Goal: Navigation & Orientation: Find specific page/section

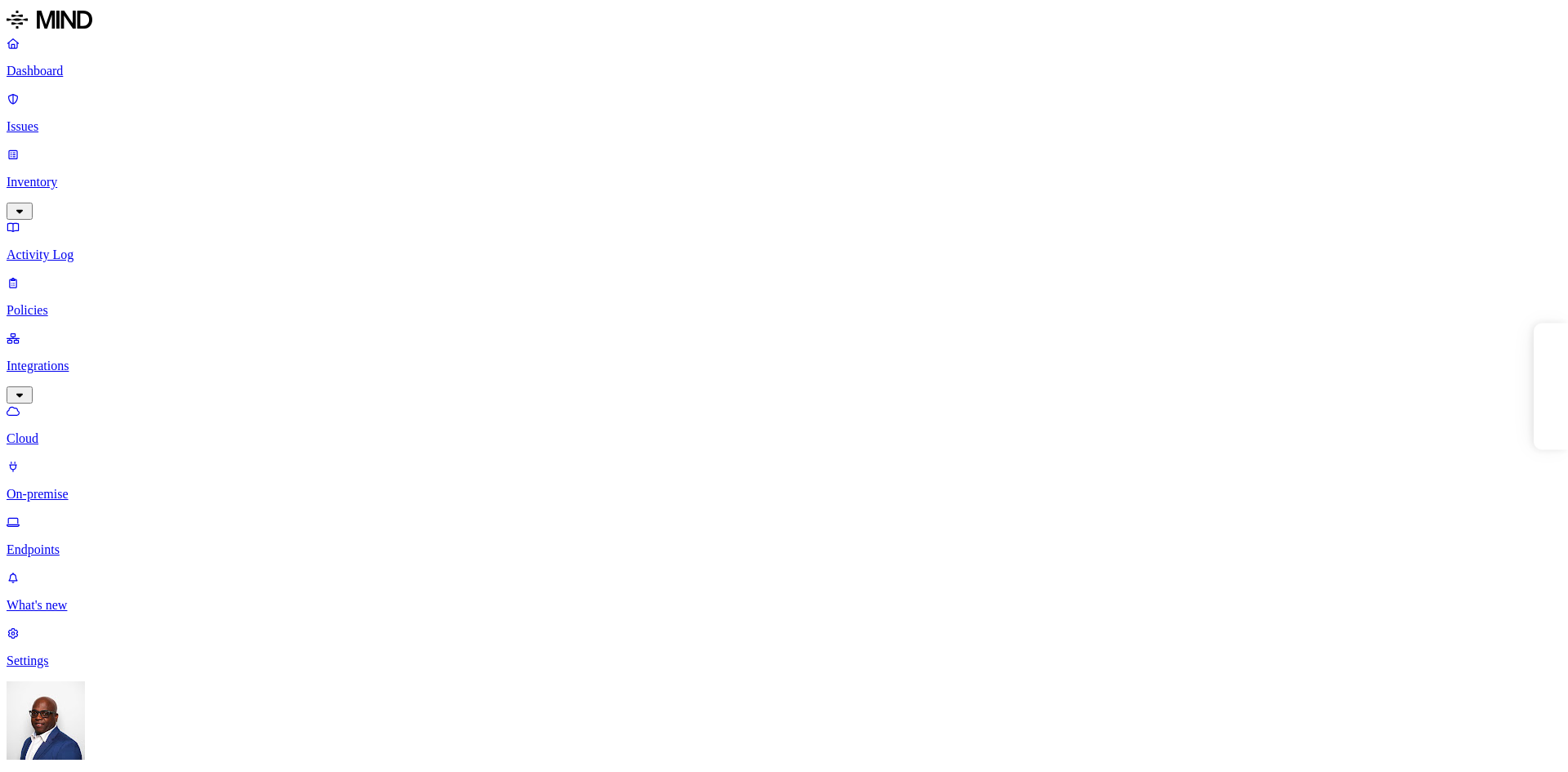
click at [111, 487] on p "On-premise" at bounding box center [784, 494] width 1555 height 14
click at [86, 431] on p "Cloud" at bounding box center [784, 438] width 1555 height 14
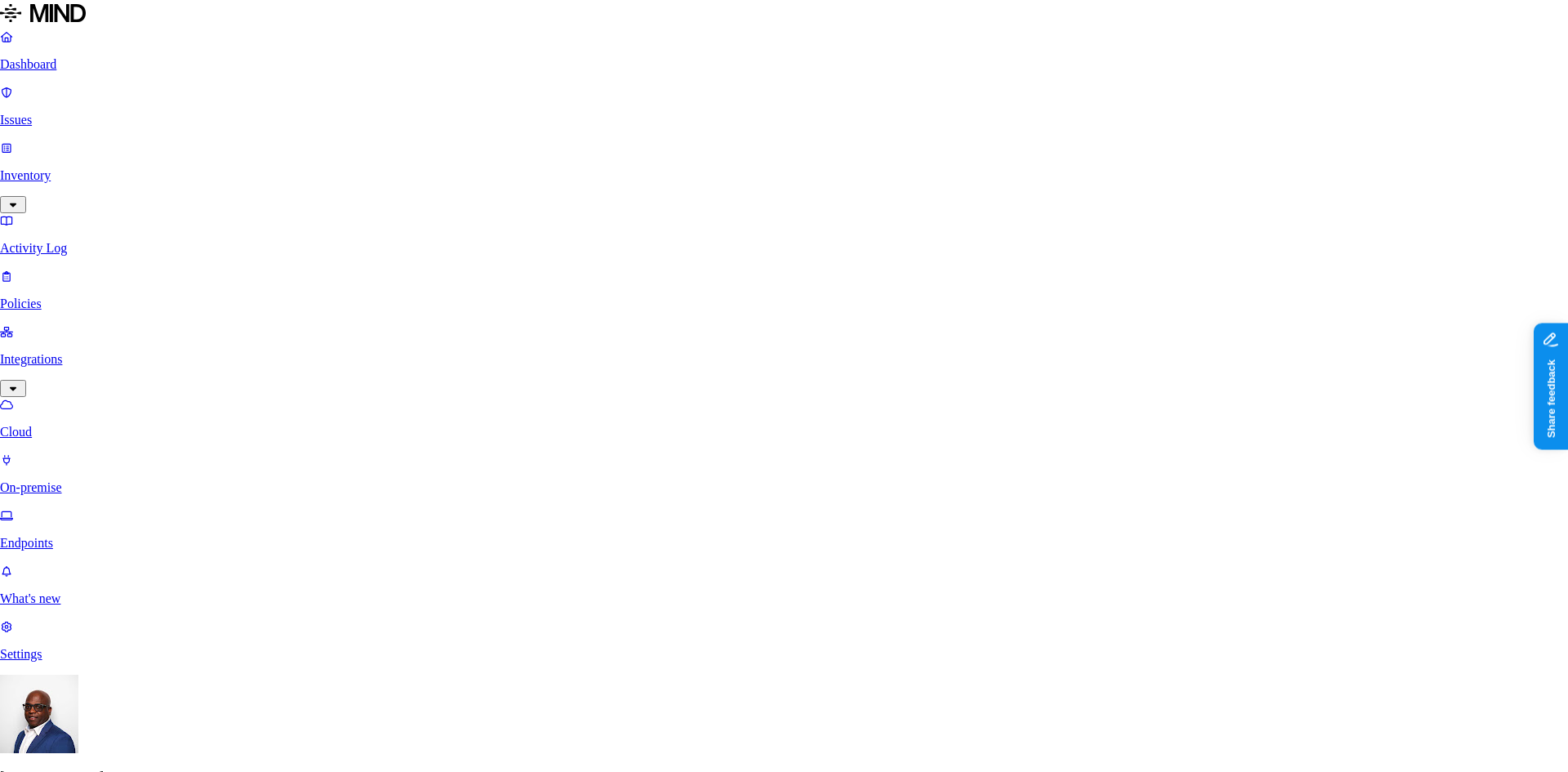
select select "tpt_01K2DFDX9DRHJZ6SMWMPN9N3RR"
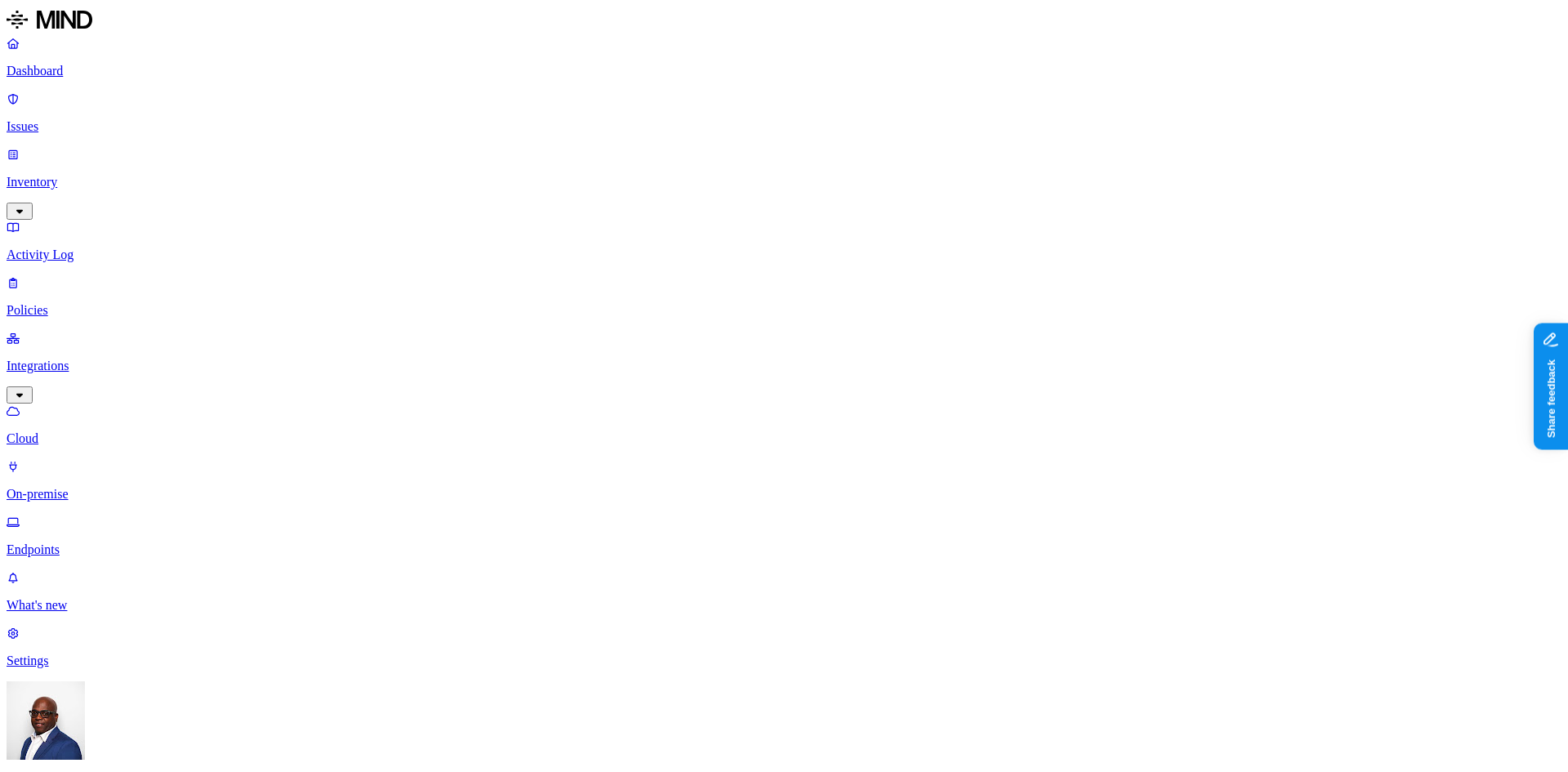
drag, startPoint x: 332, startPoint y: 133, endPoint x: 266, endPoint y: 131, distance: 66.0
click at [73, 431] on p "Cloud" at bounding box center [784, 438] width 1555 height 14
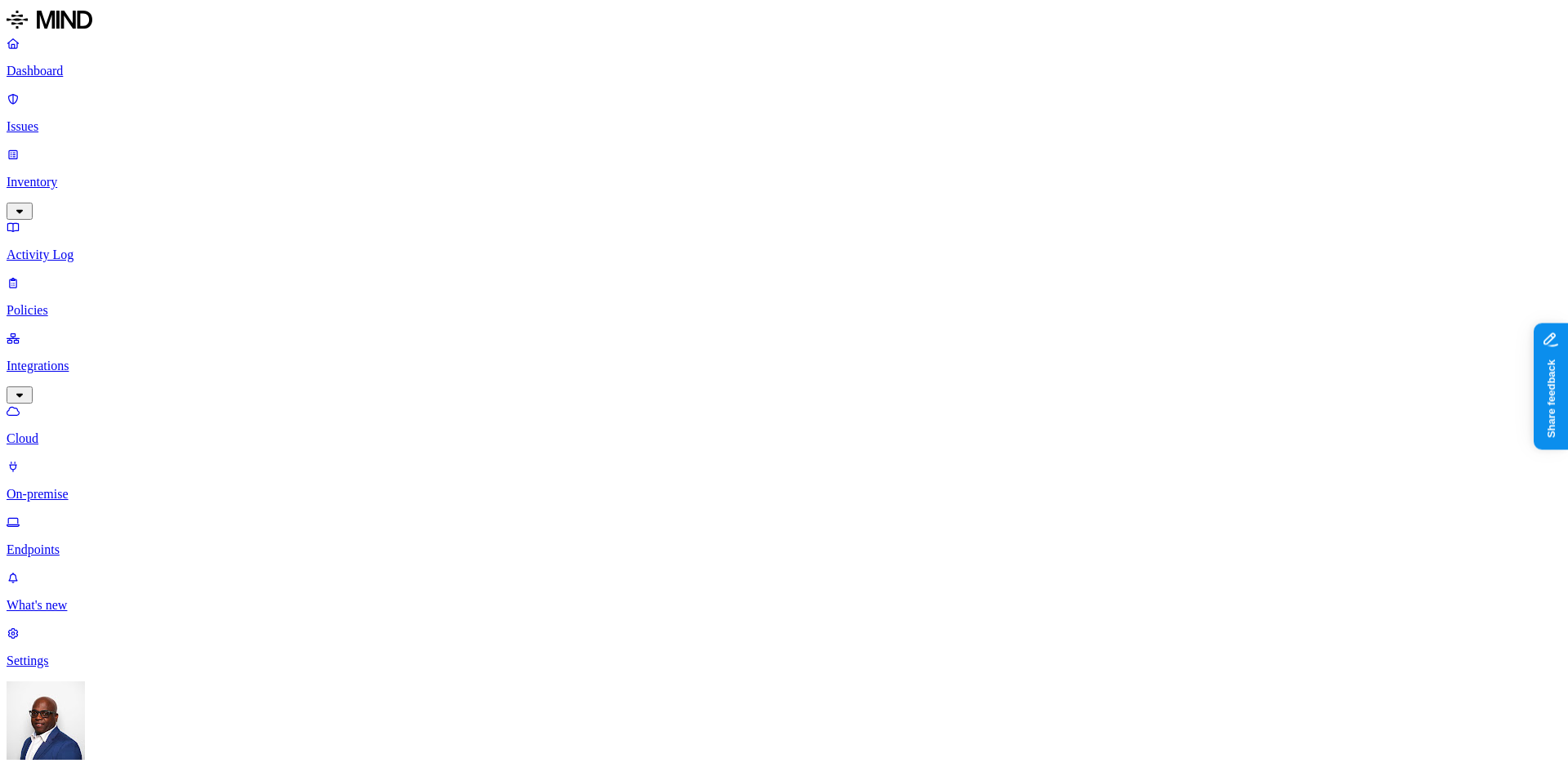
click at [59, 175] on p "Inventory" at bounding box center [784, 182] width 1555 height 14
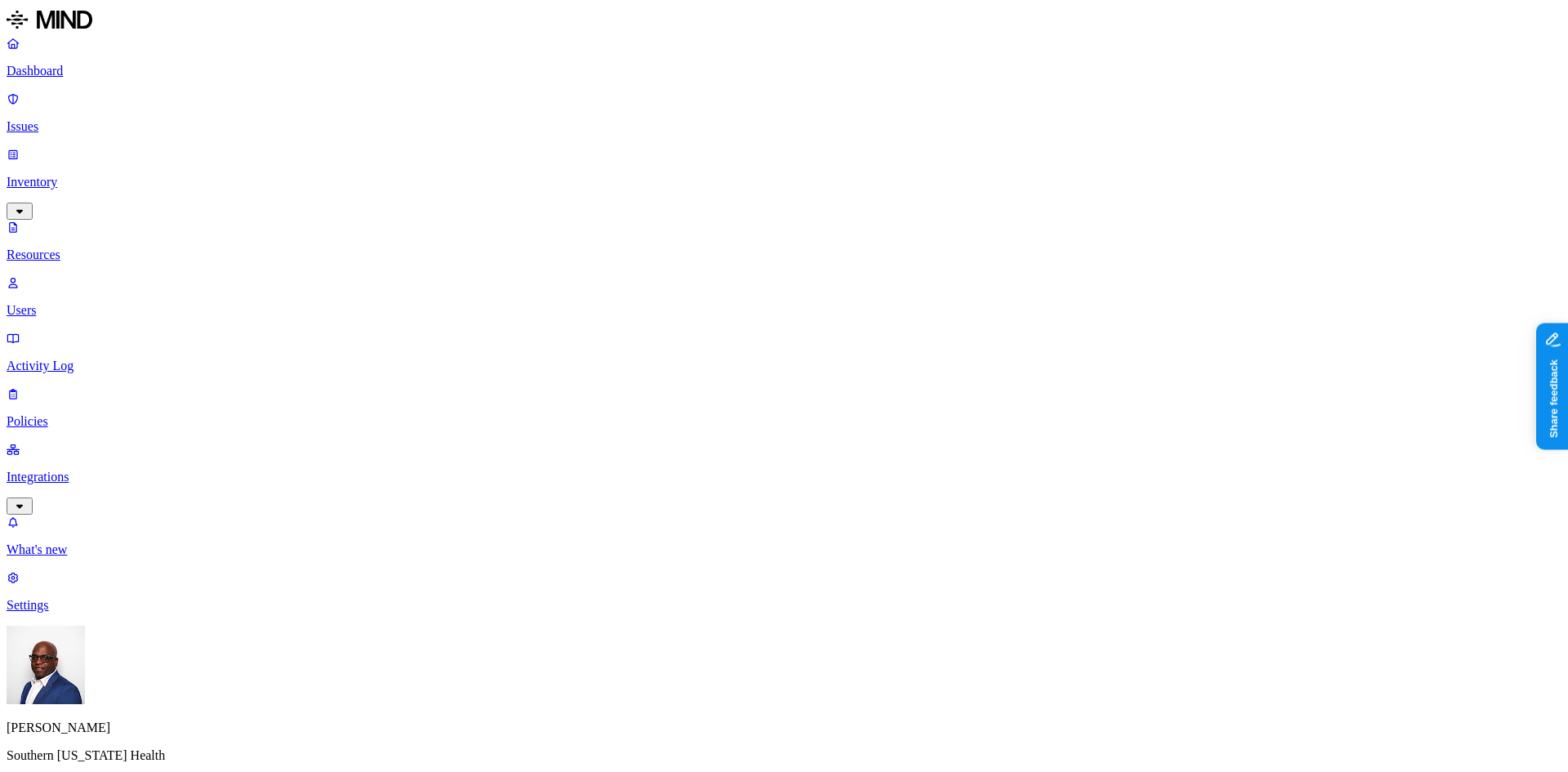
click at [76, 470] on p "Integrations" at bounding box center [784, 477] width 1555 height 14
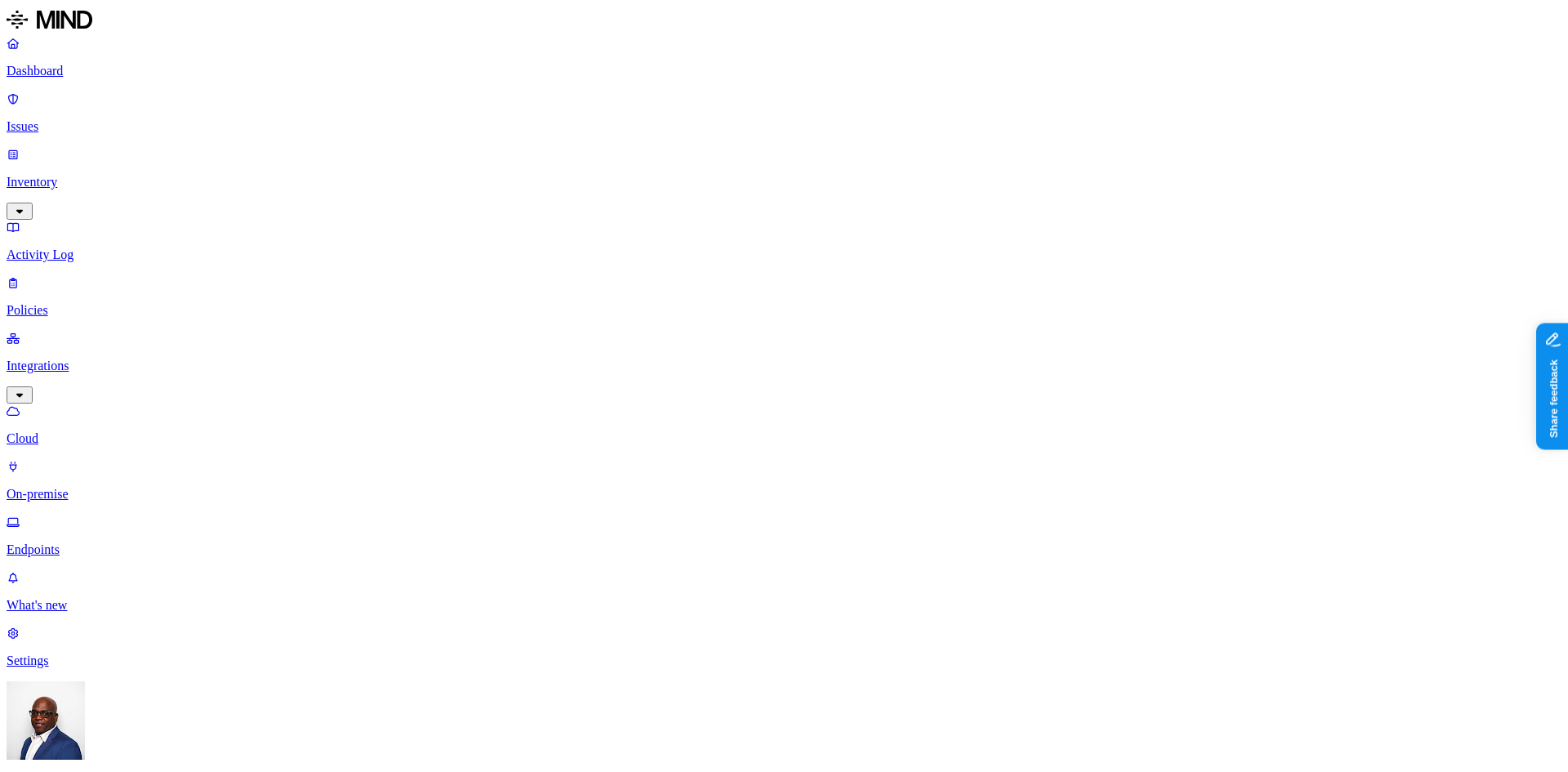
click at [85, 487] on p "On-premise" at bounding box center [784, 494] width 1555 height 14
click at [73, 431] on p "Cloud" at bounding box center [784, 438] width 1555 height 14
click at [92, 487] on p "On-premise" at bounding box center [784, 494] width 1555 height 14
click at [93, 431] on p "Cloud" at bounding box center [784, 438] width 1555 height 14
click at [90, 487] on p "On-premise" at bounding box center [784, 494] width 1555 height 14
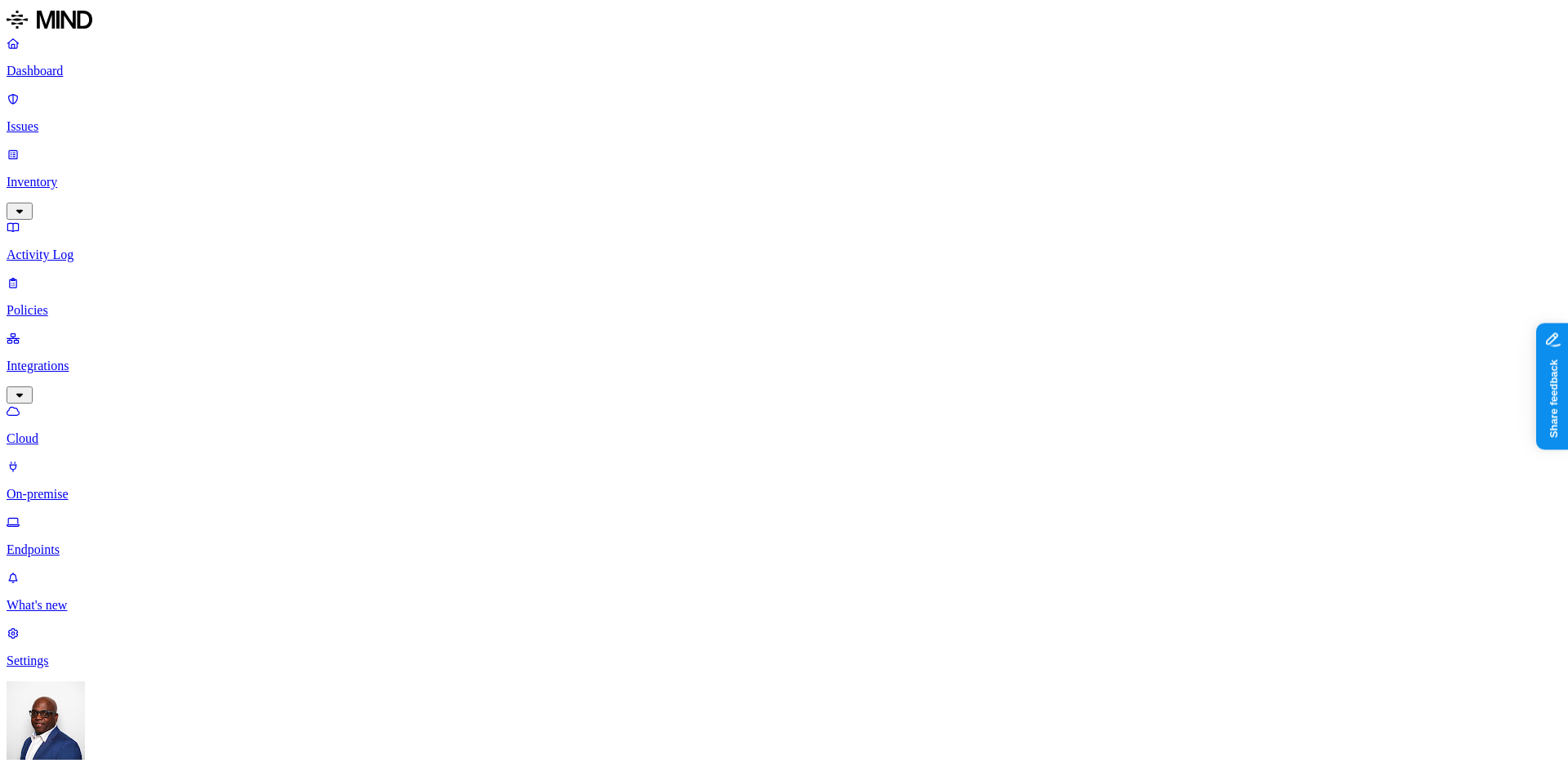
click at [71, 431] on p "Cloud" at bounding box center [784, 438] width 1555 height 14
click at [67, 487] on p "On-premise" at bounding box center [784, 494] width 1555 height 14
click at [81, 431] on p "Cloud" at bounding box center [784, 438] width 1555 height 14
click at [74, 487] on p "On-premise" at bounding box center [784, 494] width 1555 height 14
click at [70, 431] on p "Cloud" at bounding box center [784, 438] width 1555 height 14
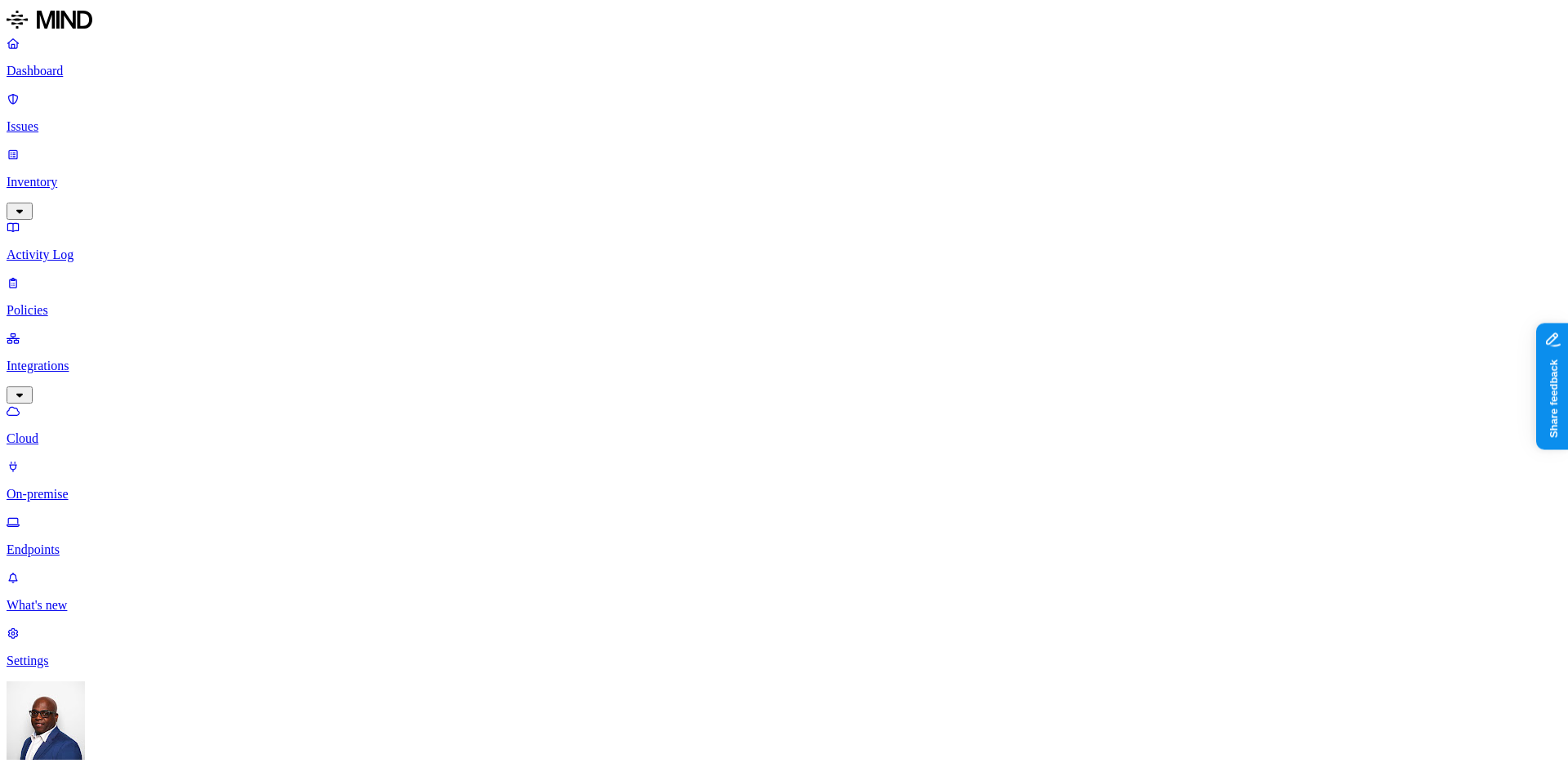
click at [73, 487] on p "On-premise" at bounding box center [784, 494] width 1555 height 14
click at [78, 431] on p "Cloud" at bounding box center [784, 438] width 1555 height 14
click at [73, 487] on p "On-premise" at bounding box center [784, 494] width 1555 height 14
click at [77, 542] on p "Endpoints" at bounding box center [784, 549] width 1555 height 14
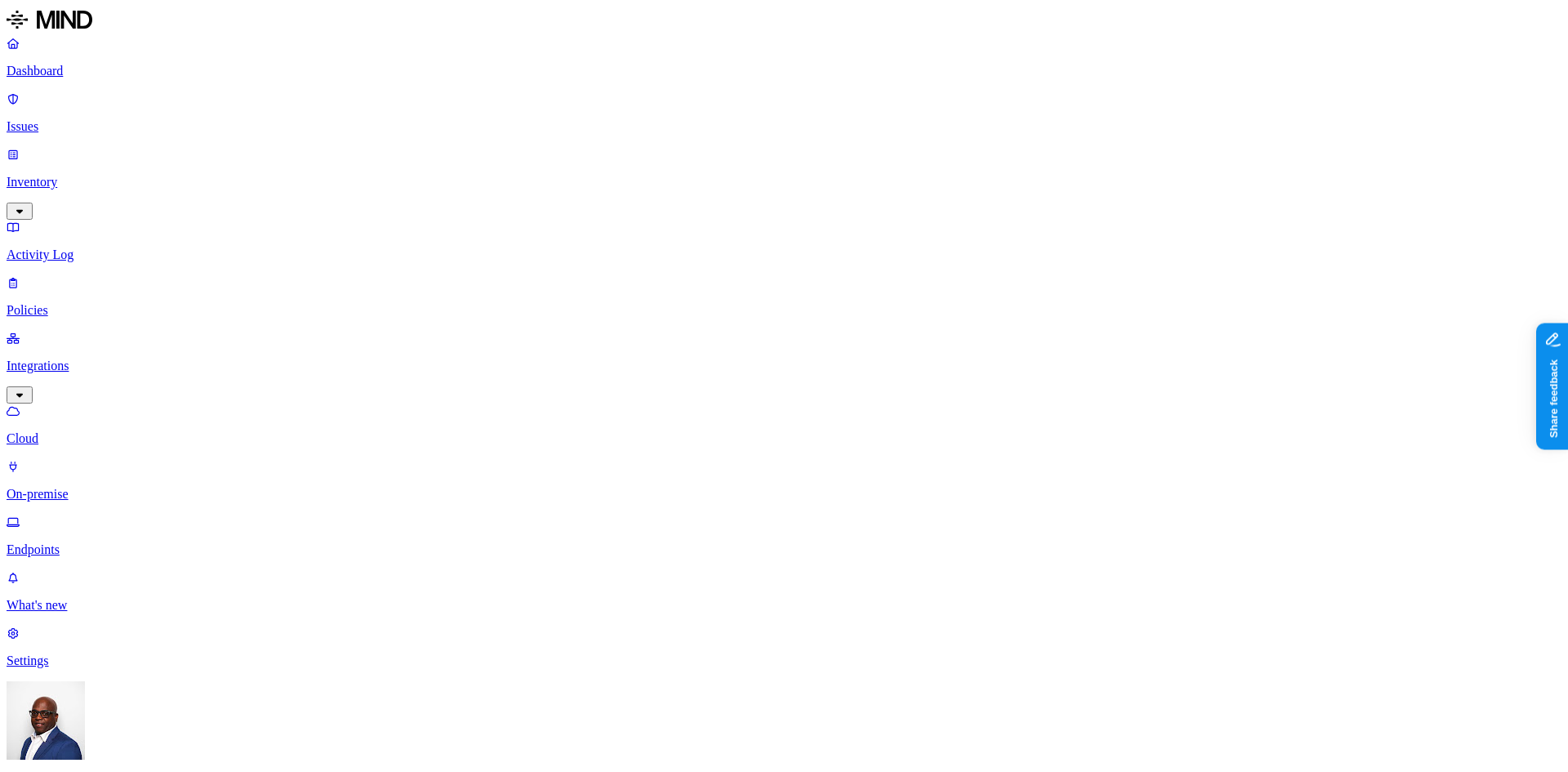
click at [74, 487] on p "On-premise" at bounding box center [784, 494] width 1555 height 14
click at [53, 303] on p "Policies" at bounding box center [784, 310] width 1555 height 14
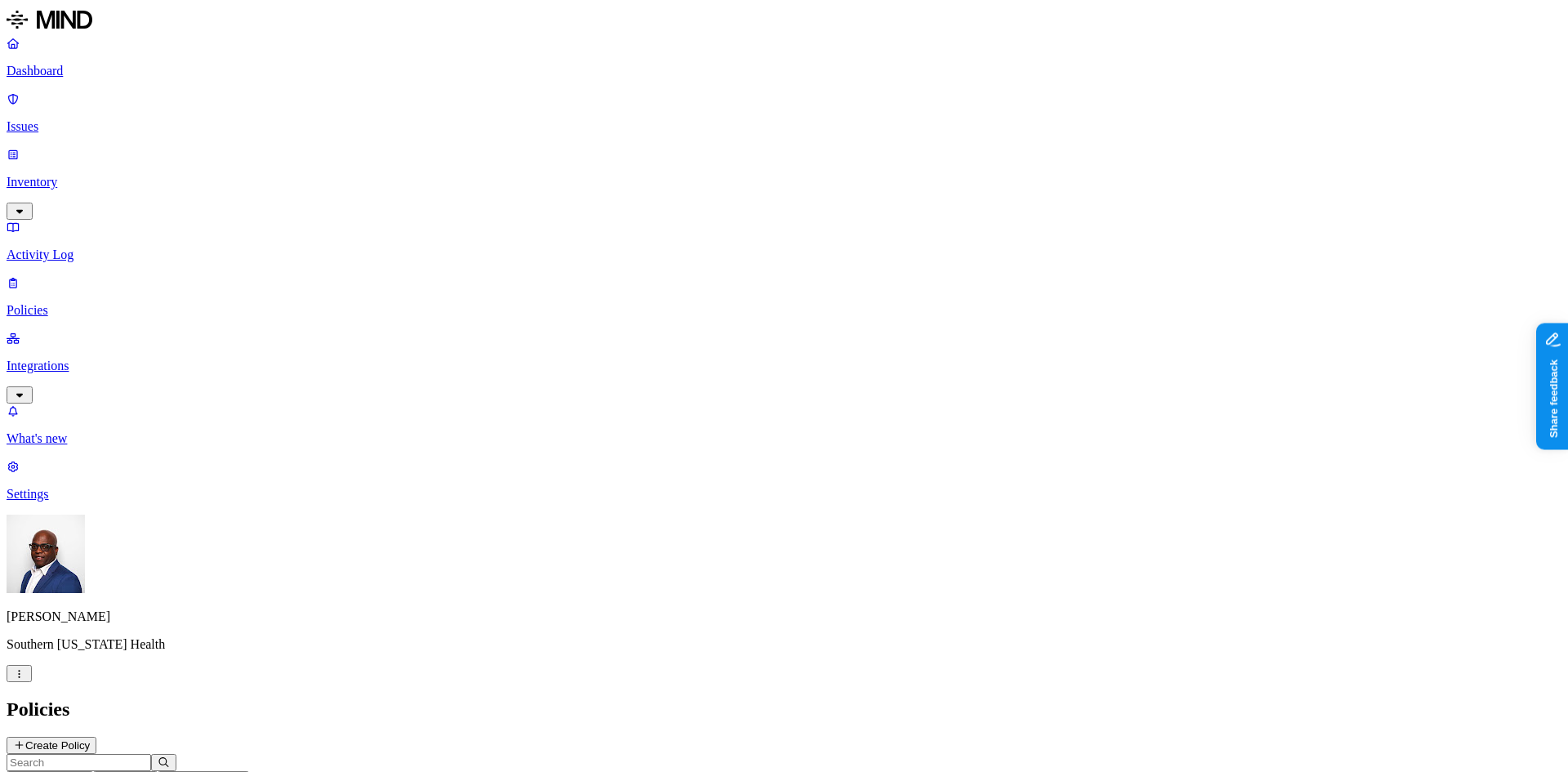
click at [74, 771] on span "Environment" at bounding box center [43, 779] width 61 height 13
click at [374, 142] on div "Endpoint" at bounding box center [443, 150] width 160 height 14
